Goal: Information Seeking & Learning: Understand process/instructions

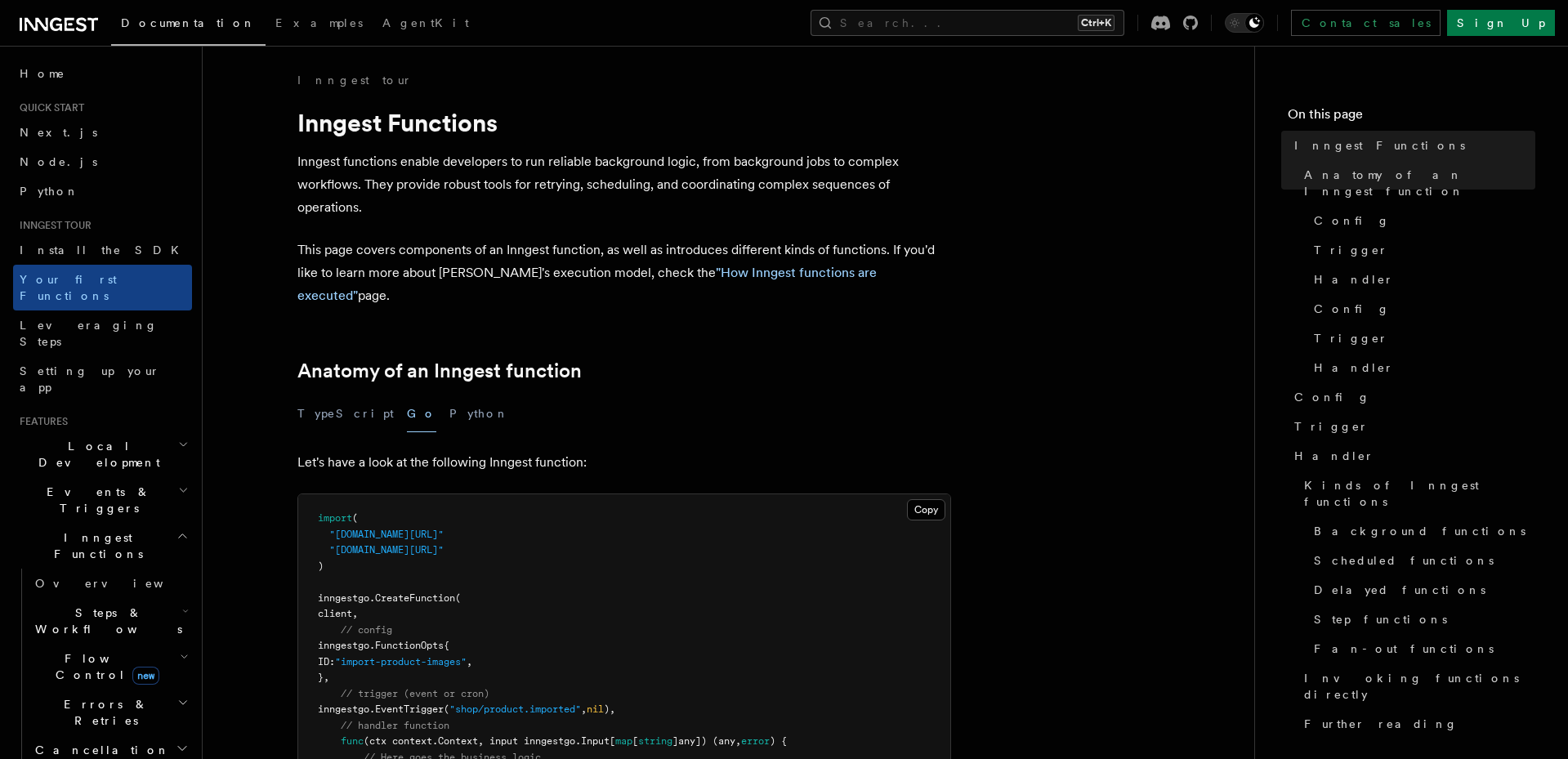
scroll to position [225, 0]
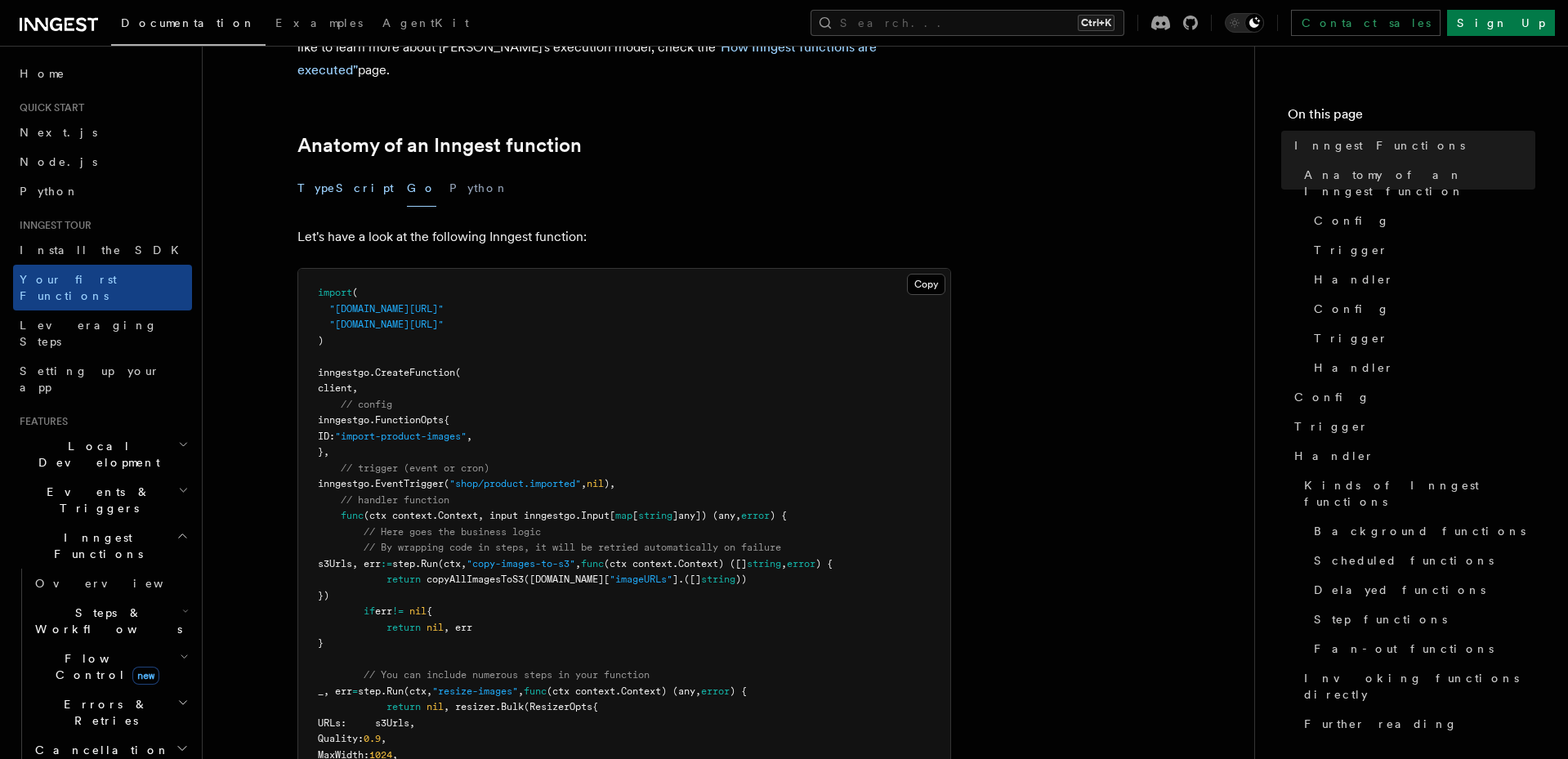
click at [345, 170] on button "TypeScript" at bounding box center [346, 188] width 97 height 37
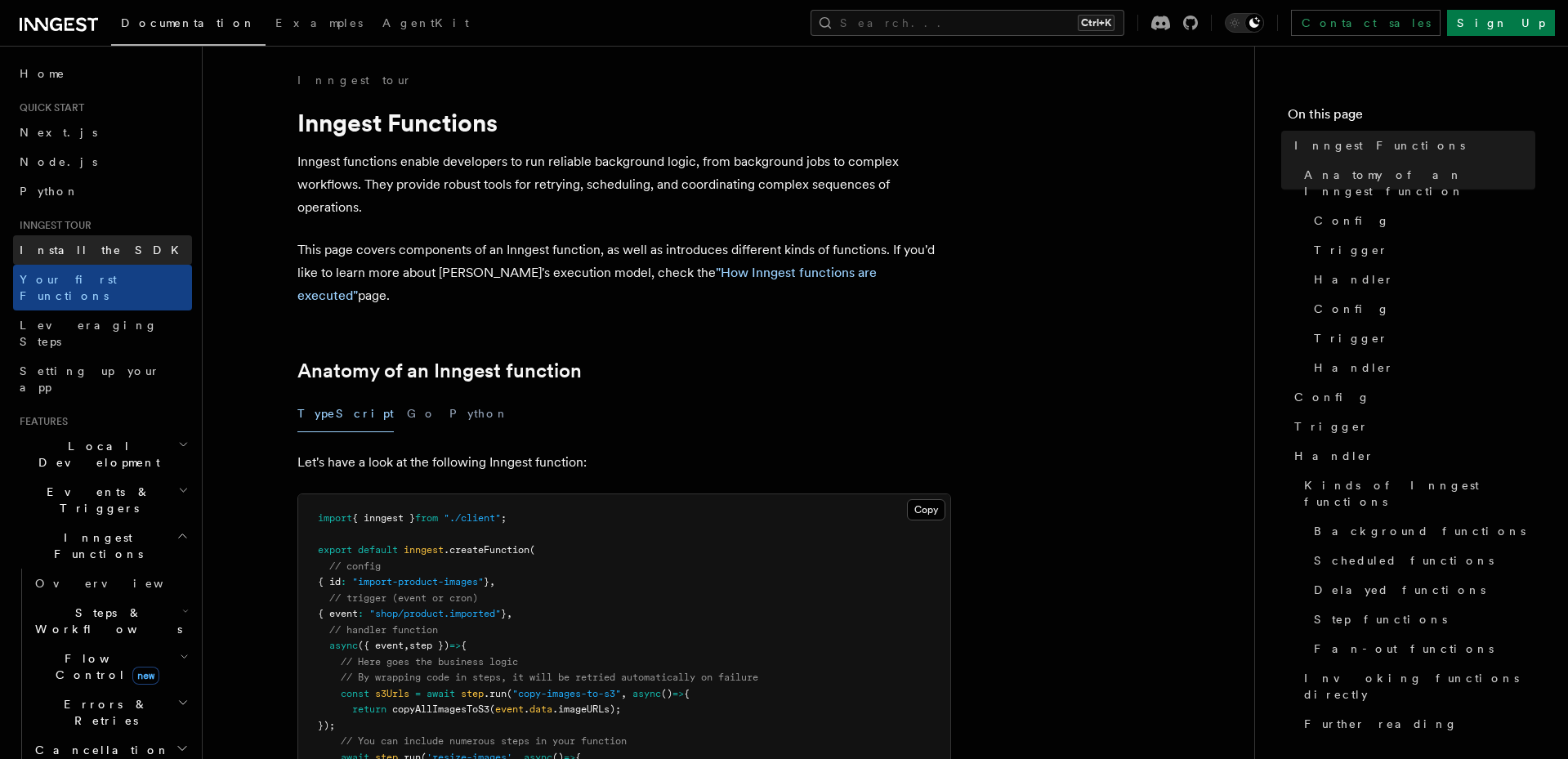
click at [104, 247] on link "Install the SDK" at bounding box center [102, 250] width 179 height 30
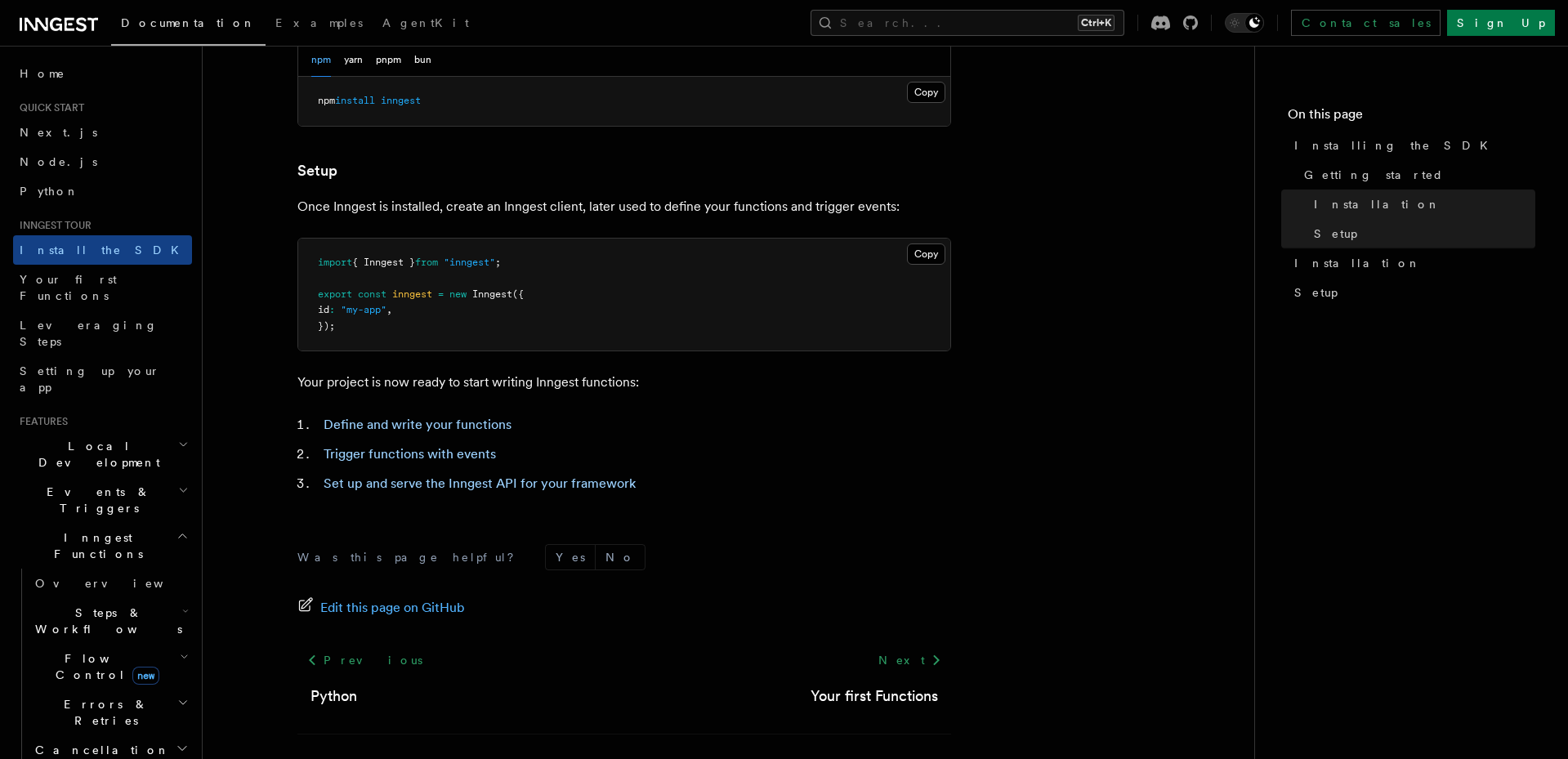
scroll to position [602, 0]
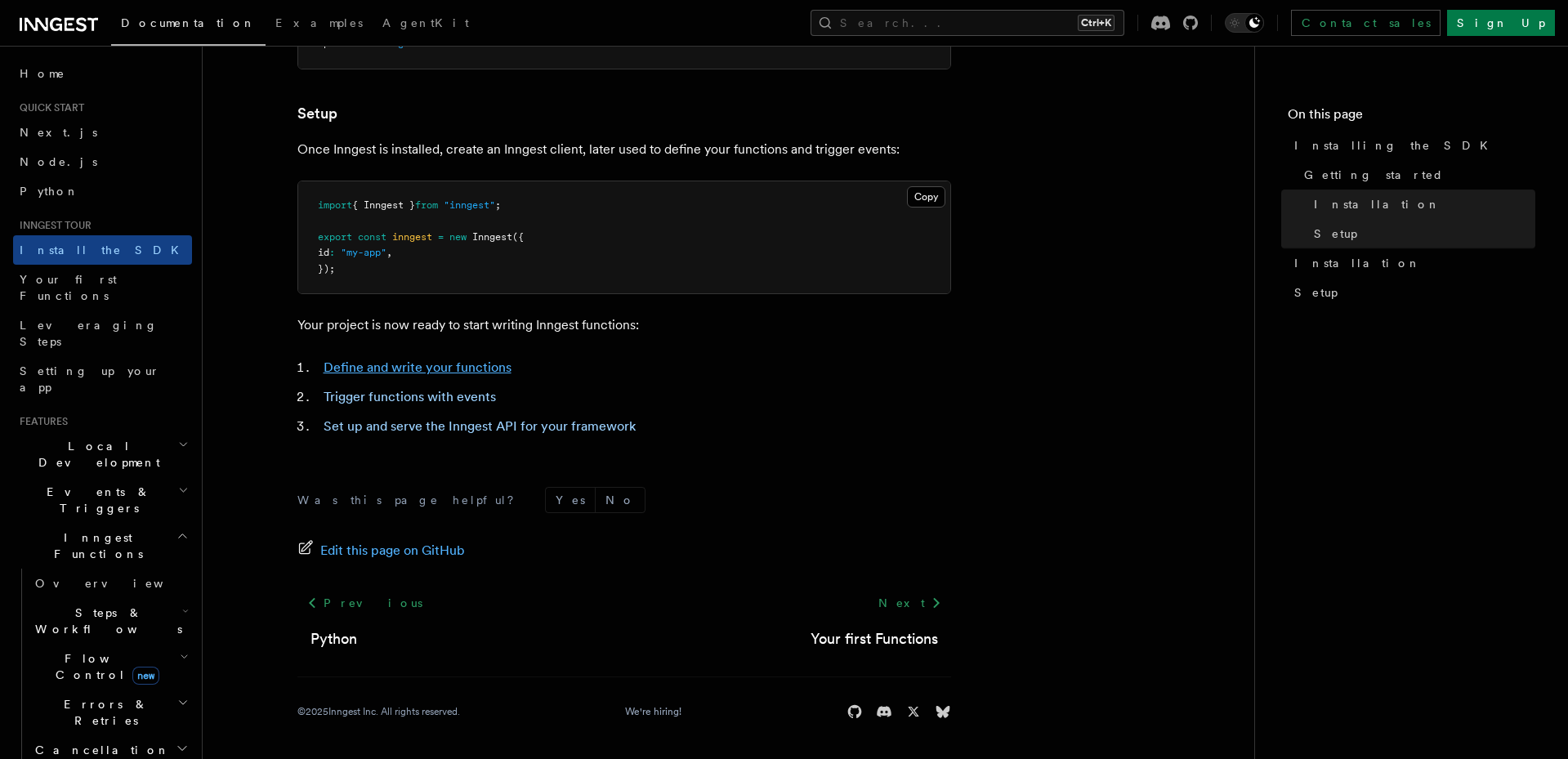
click at [376, 363] on link "Define and write your functions" at bounding box center [417, 368] width 188 height 16
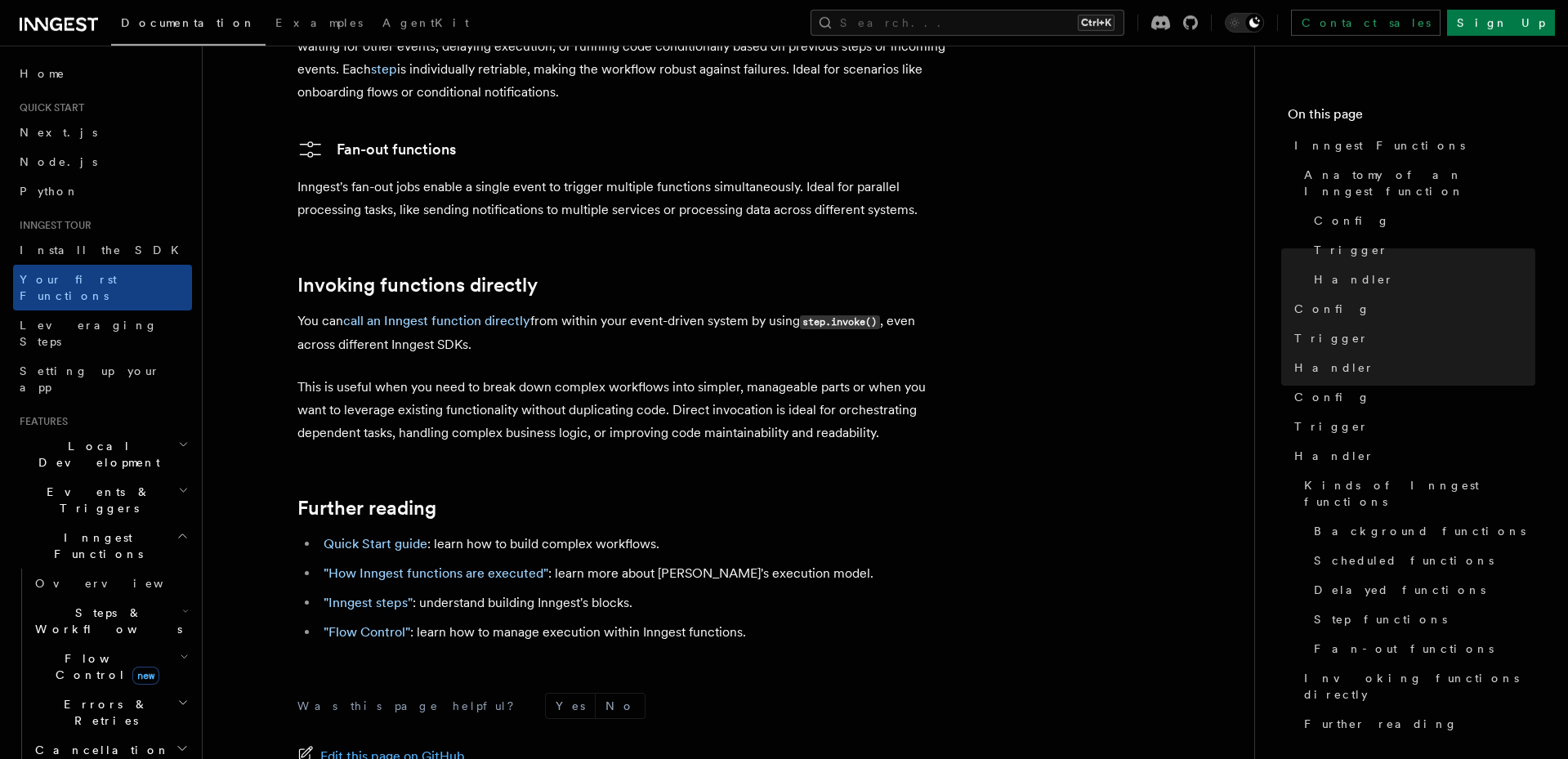
scroll to position [3158, 0]
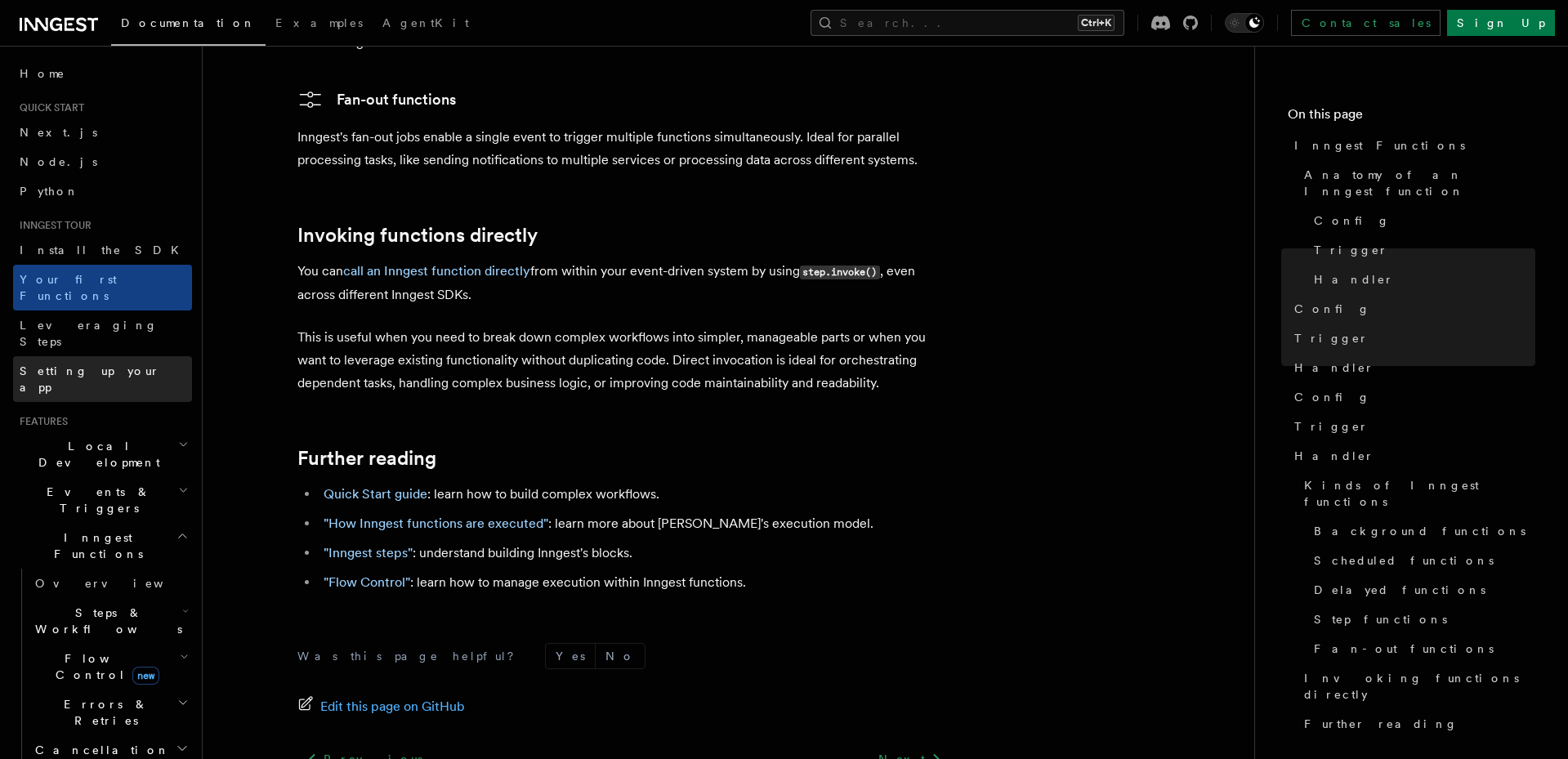
click at [115, 365] on span "Setting up your app" at bounding box center [90, 380] width 140 height 30
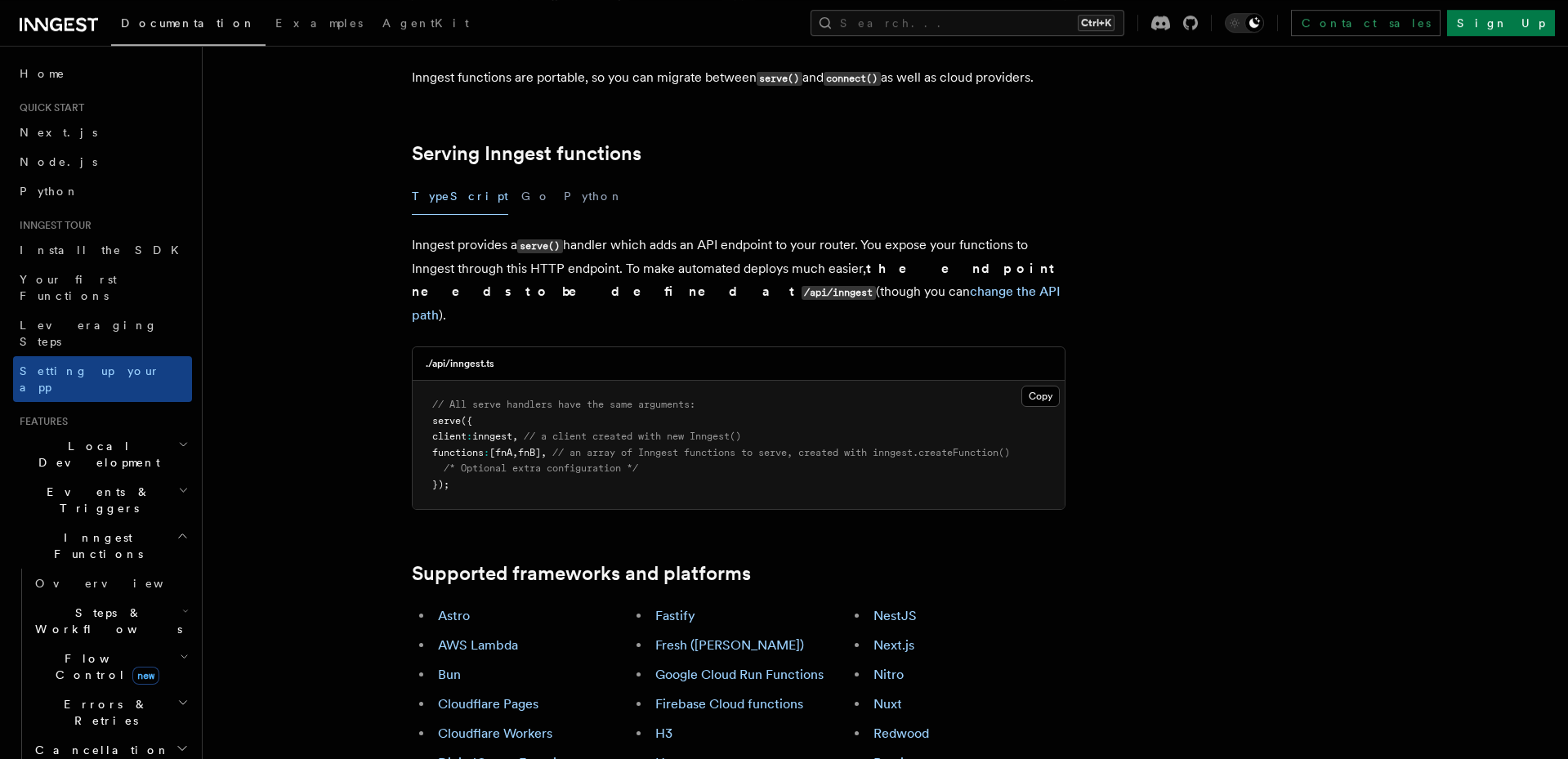
scroll to position [564, 0]
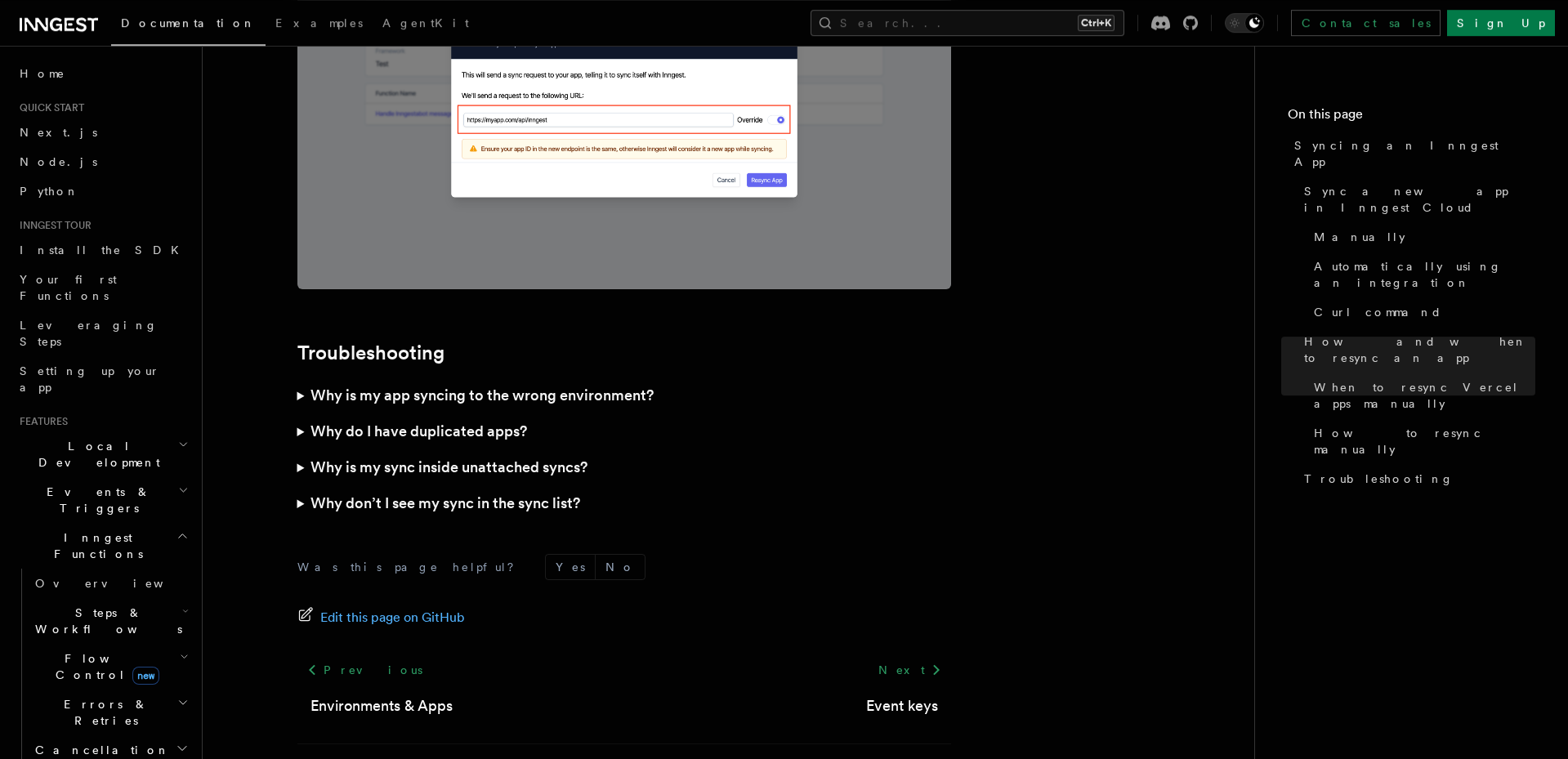
scroll to position [4670, 0]
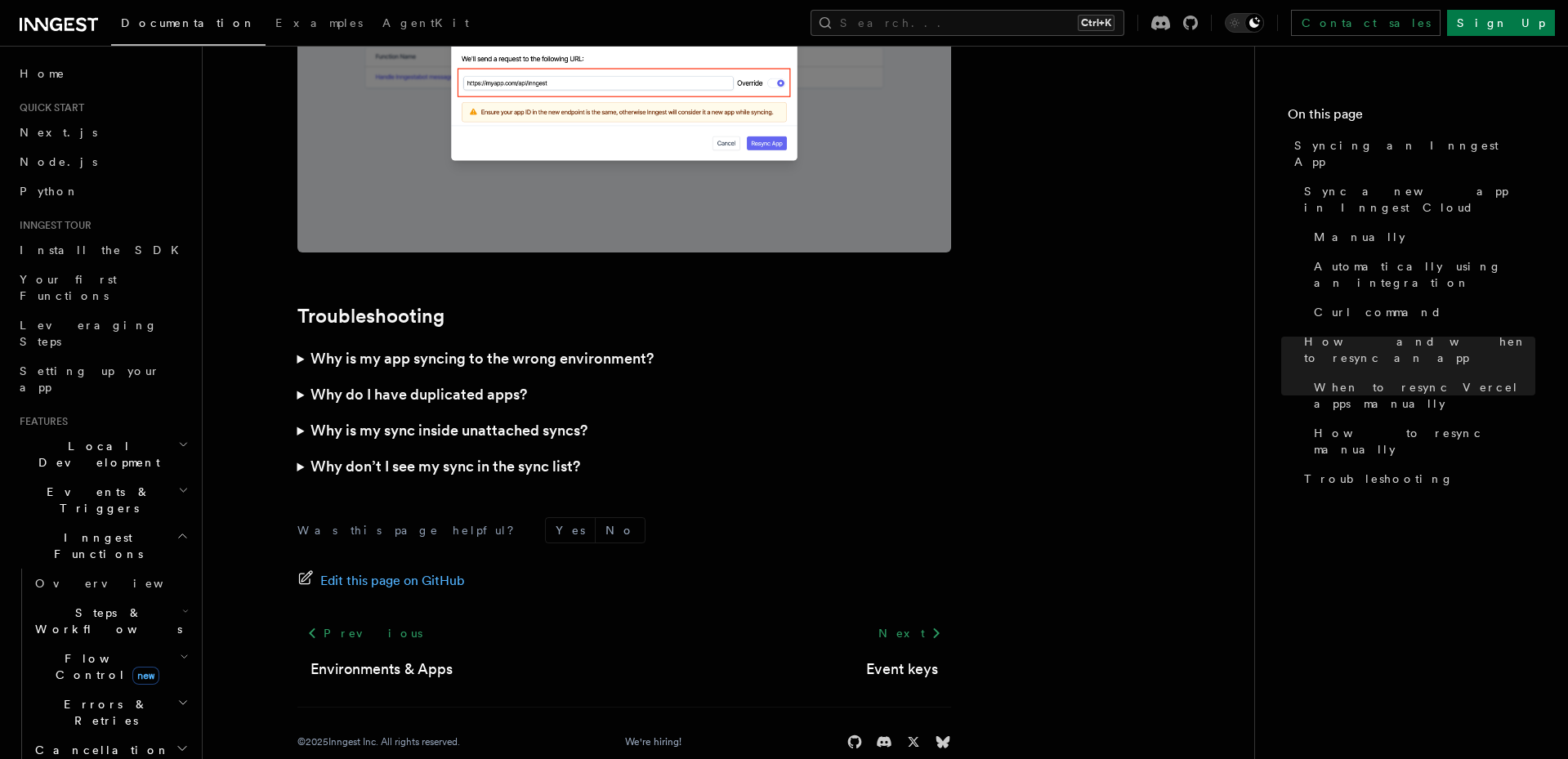
click at [501, 642] on div "Previous Environments & Apps Next Event keys" at bounding box center [623, 649] width 653 height 62
click at [889, 658] on link "Event keys" at bounding box center [901, 669] width 72 height 23
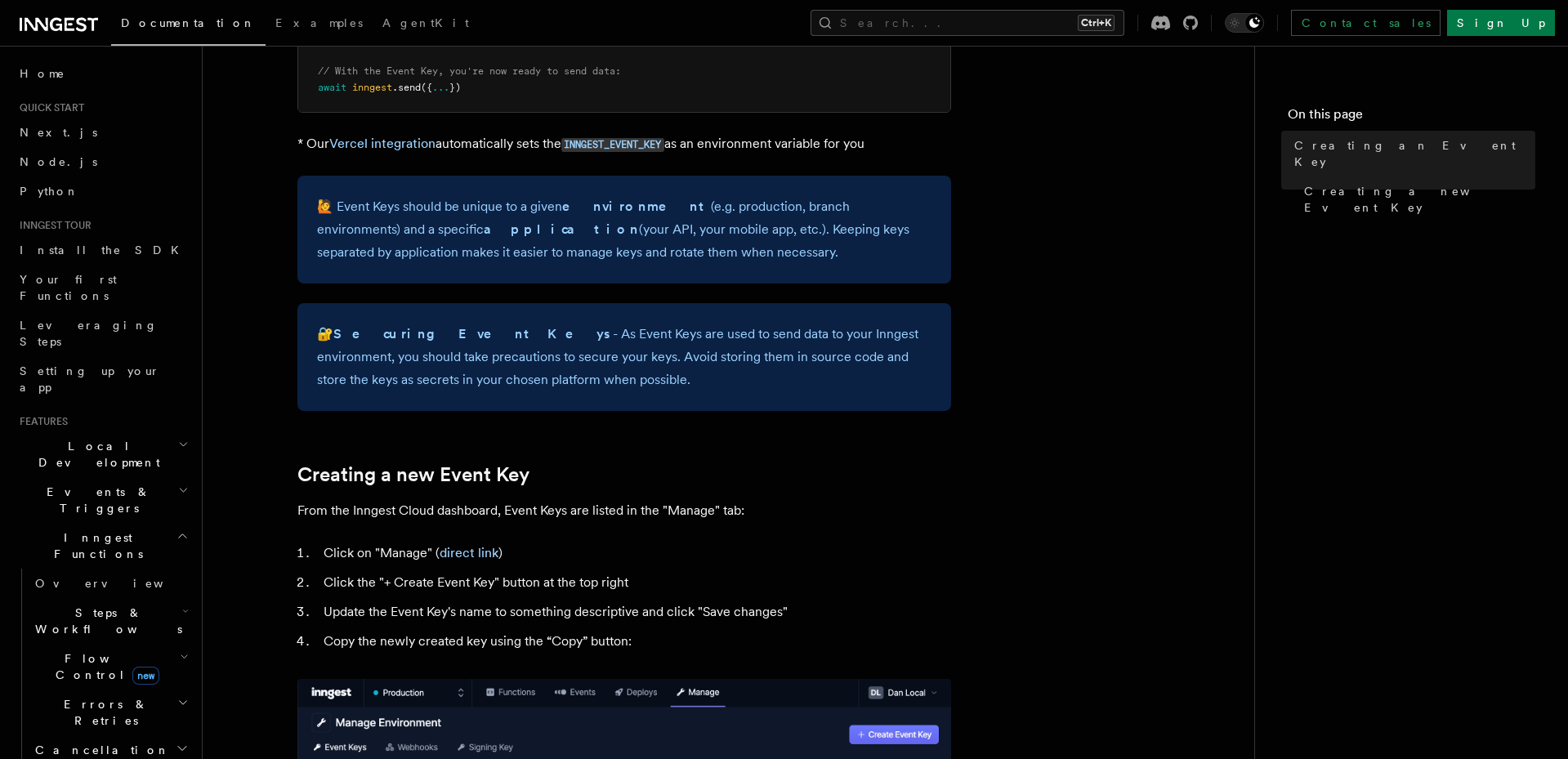
scroll to position [790, 0]
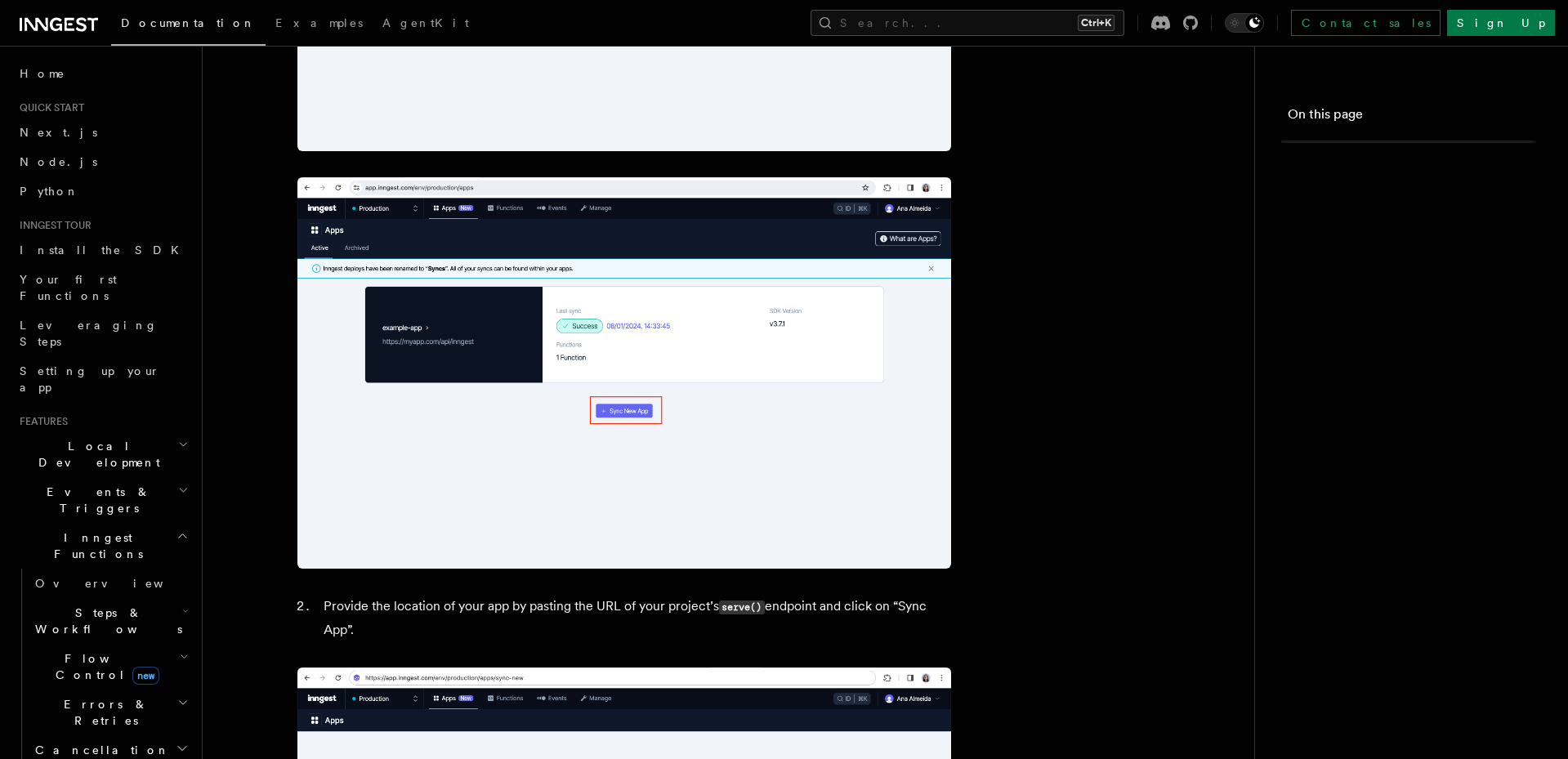
scroll to position [4670, 0]
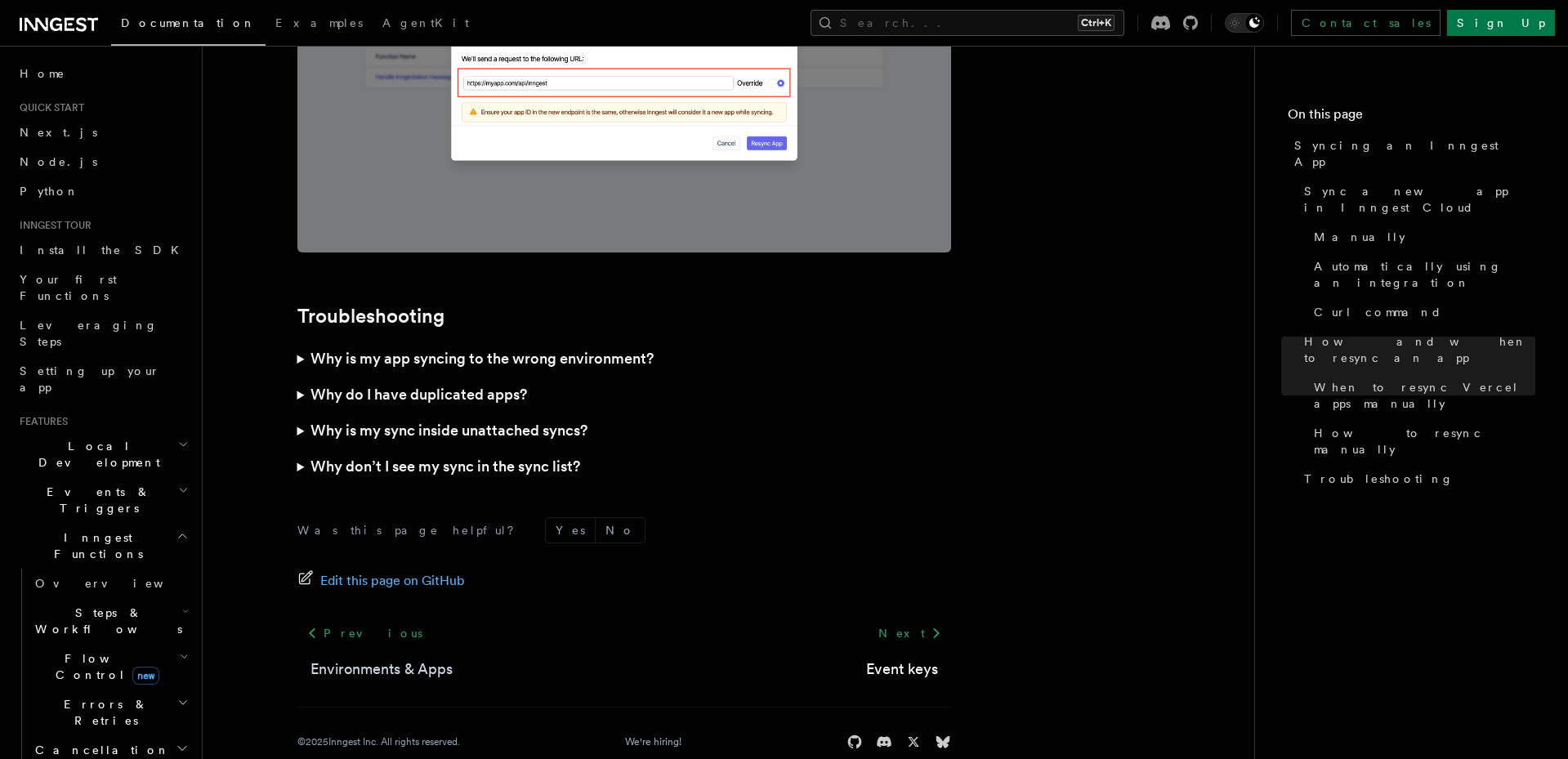
click at [389, 658] on link "Environments & Apps" at bounding box center [381, 669] width 142 height 23
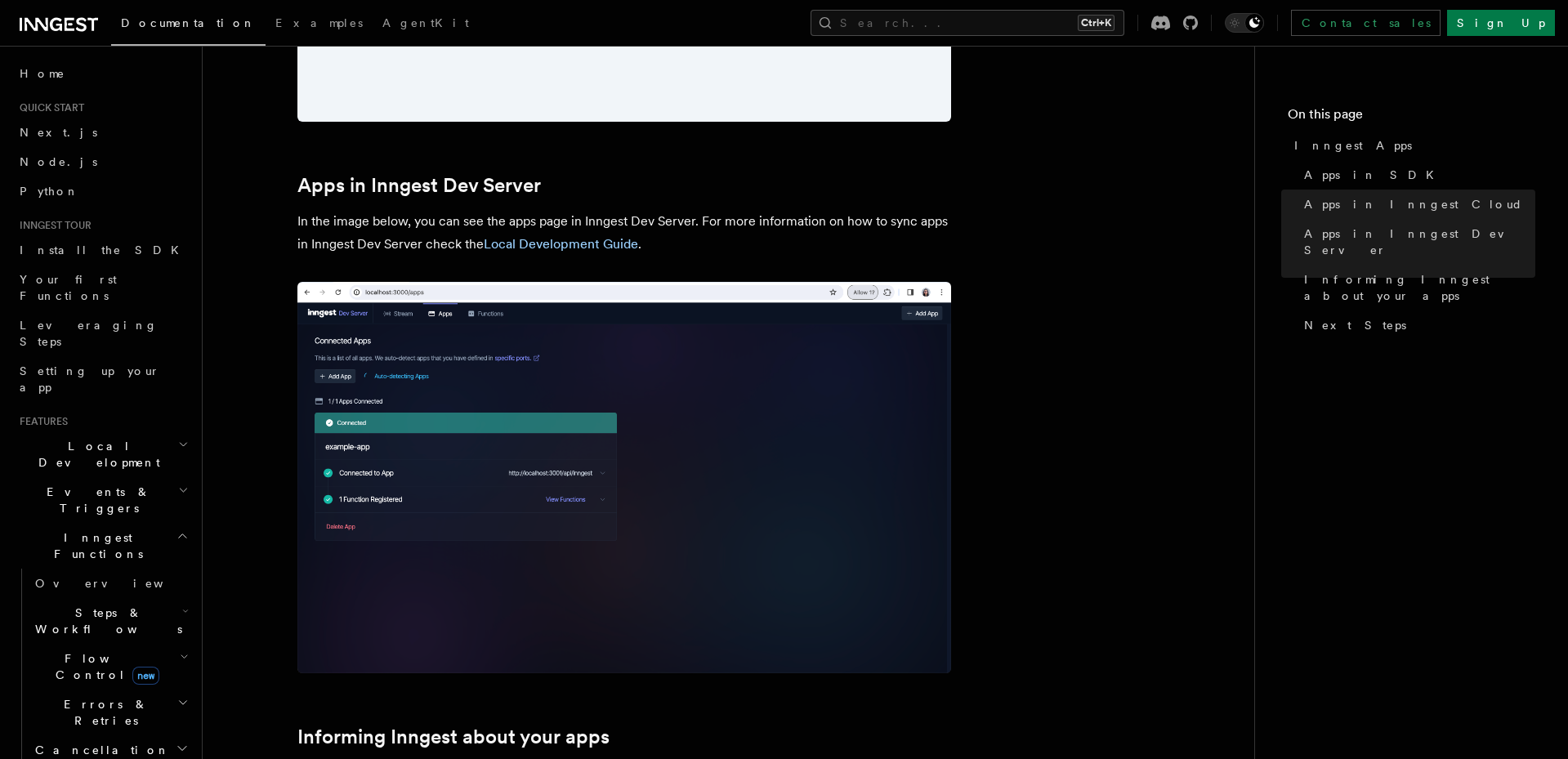
scroll to position [2620, 0]
